Goal: Transaction & Acquisition: Subscribe to service/newsletter

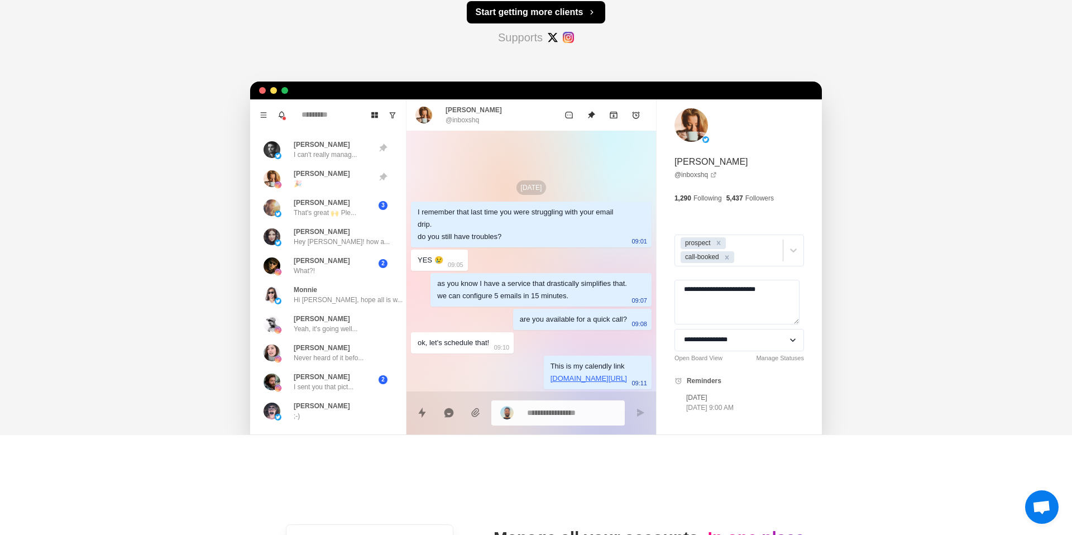
scroll to position [266, 0]
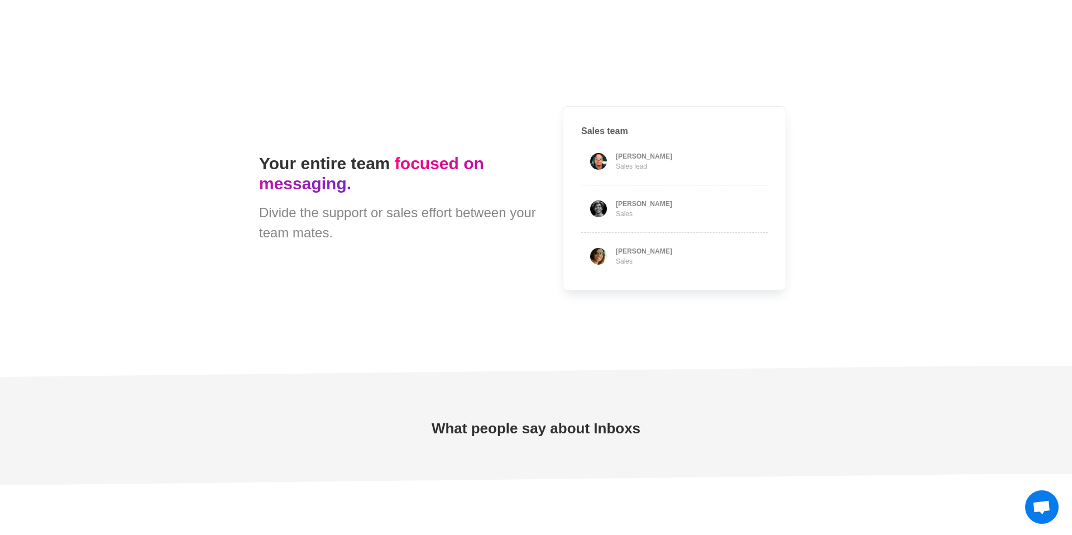
type textarea "*"
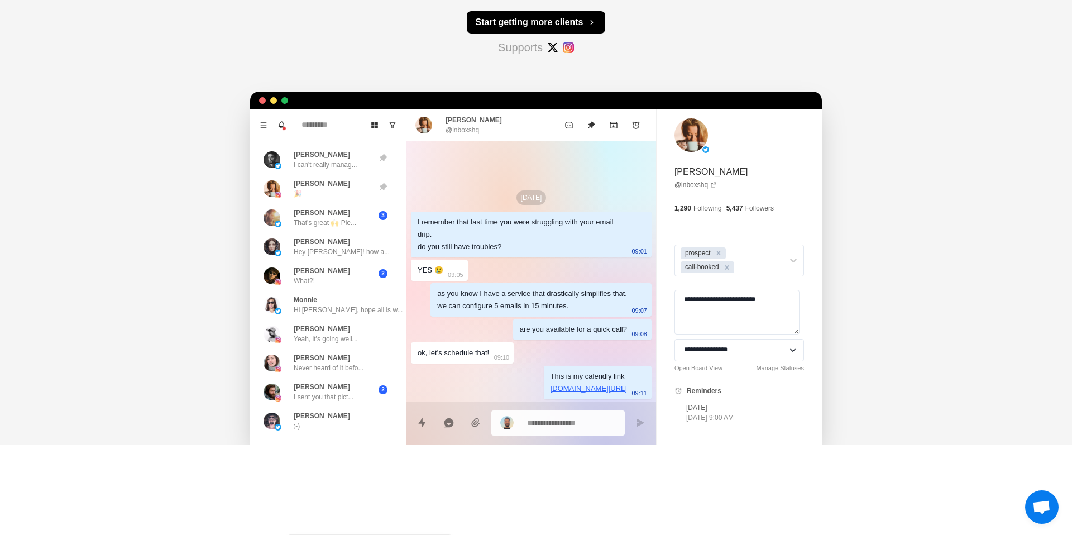
scroll to position [0, 0]
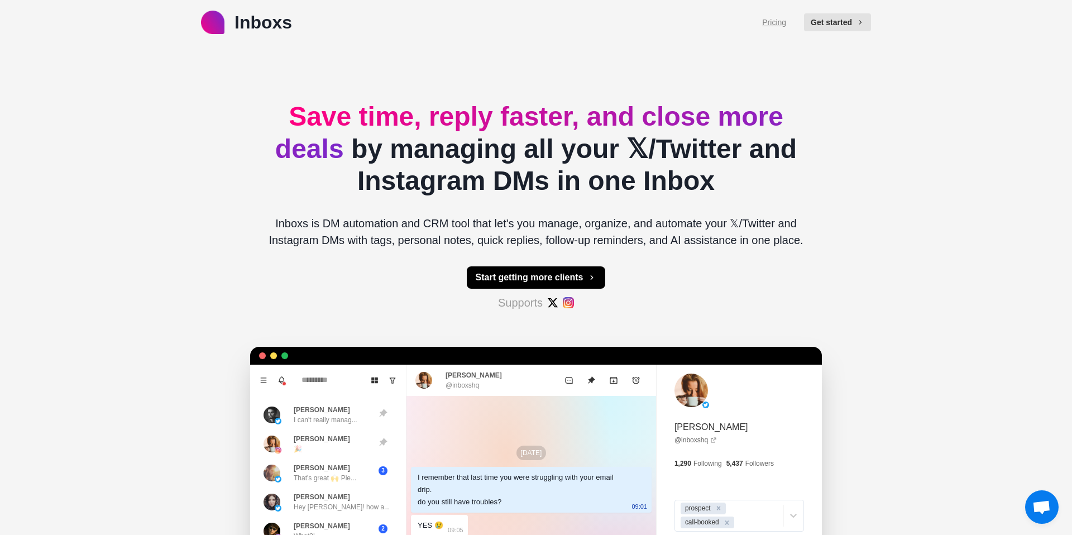
click at [780, 17] on link "Pricing" at bounding box center [774, 23] width 24 height 12
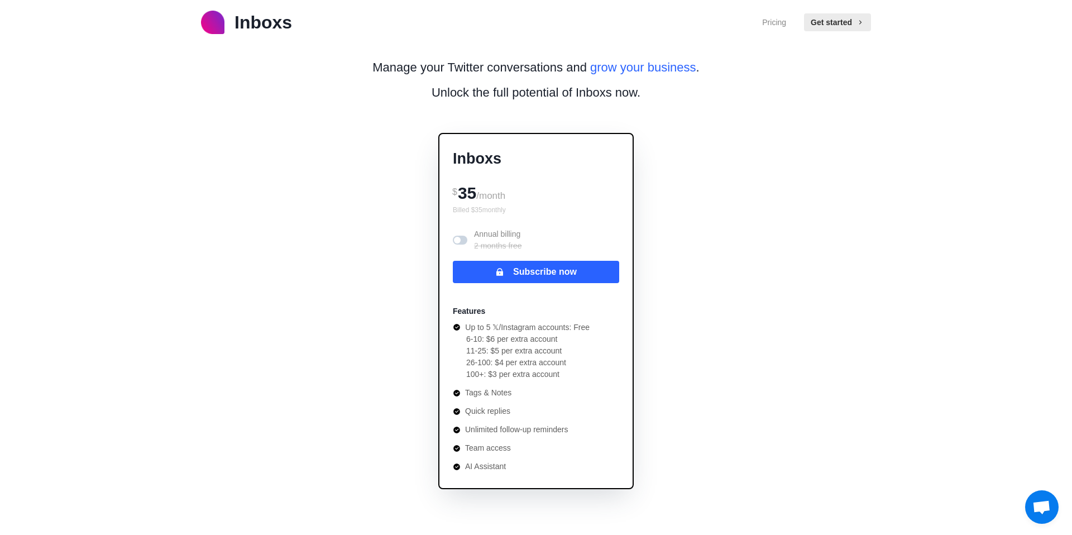
click at [465, 239] on span at bounding box center [460, 240] width 15 height 9
click at [459, 240] on span at bounding box center [462, 240] width 7 height 7
